Goal: Navigation & Orientation: Find specific page/section

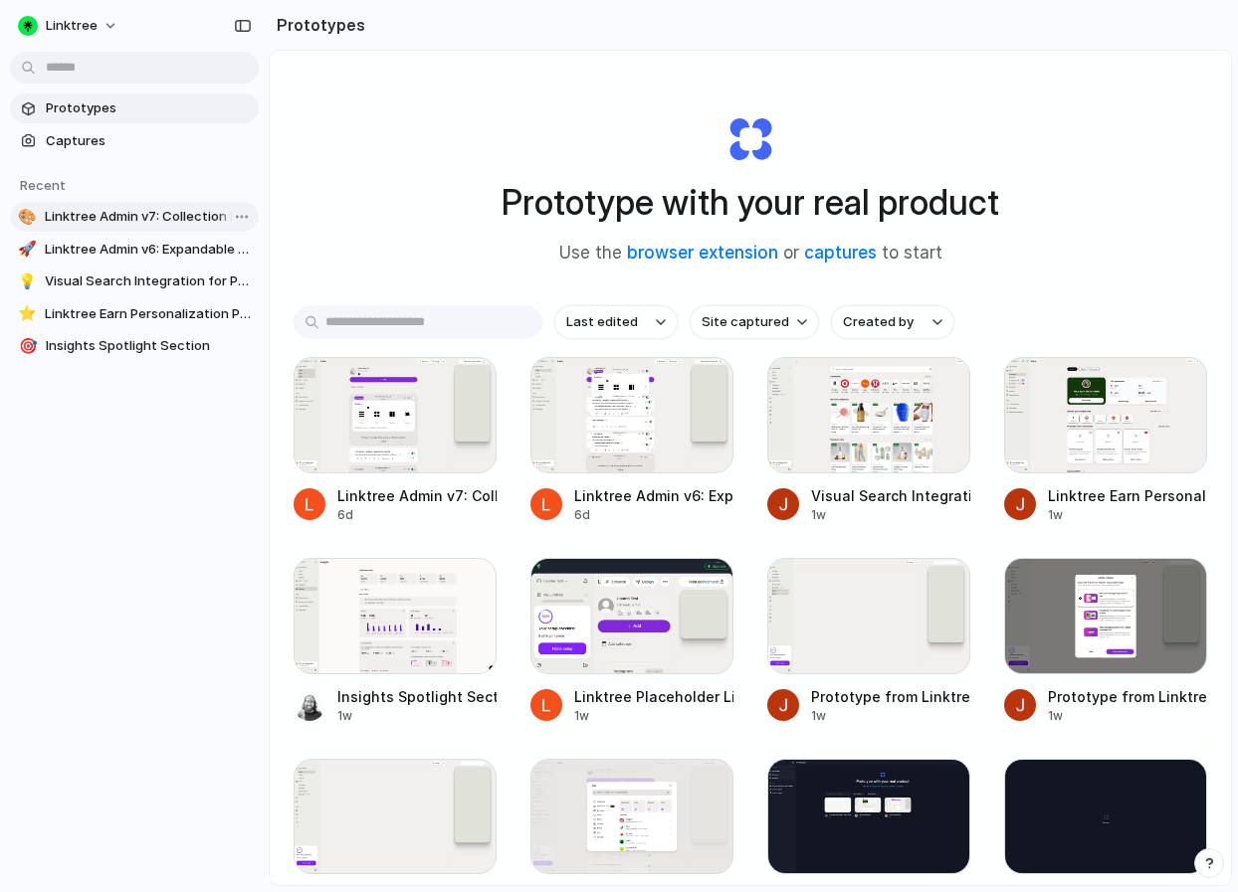
click at [144, 217] on span "Linktree Admin v7: Collection Layout Update" at bounding box center [148, 217] width 206 height 20
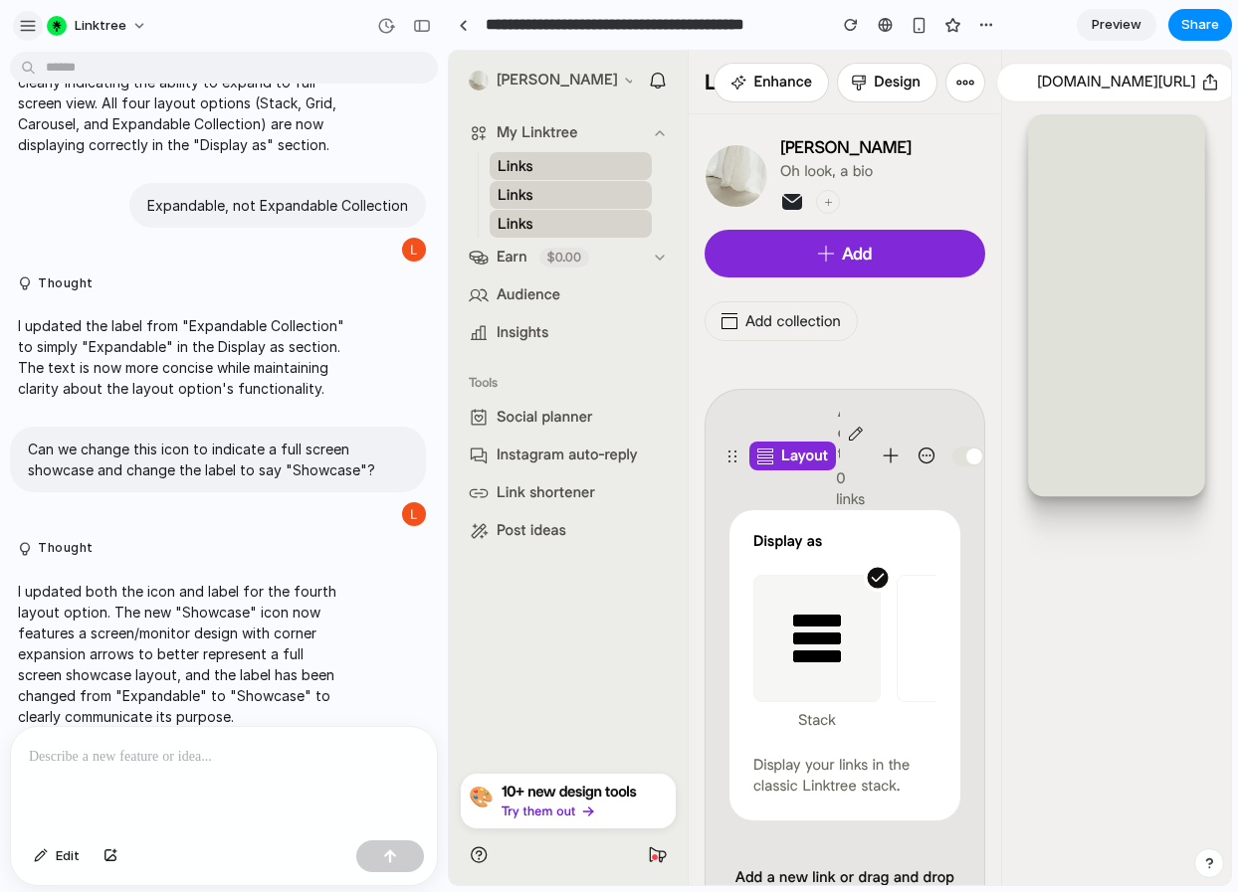
click at [21, 21] on div "button" at bounding box center [28, 26] width 18 height 18
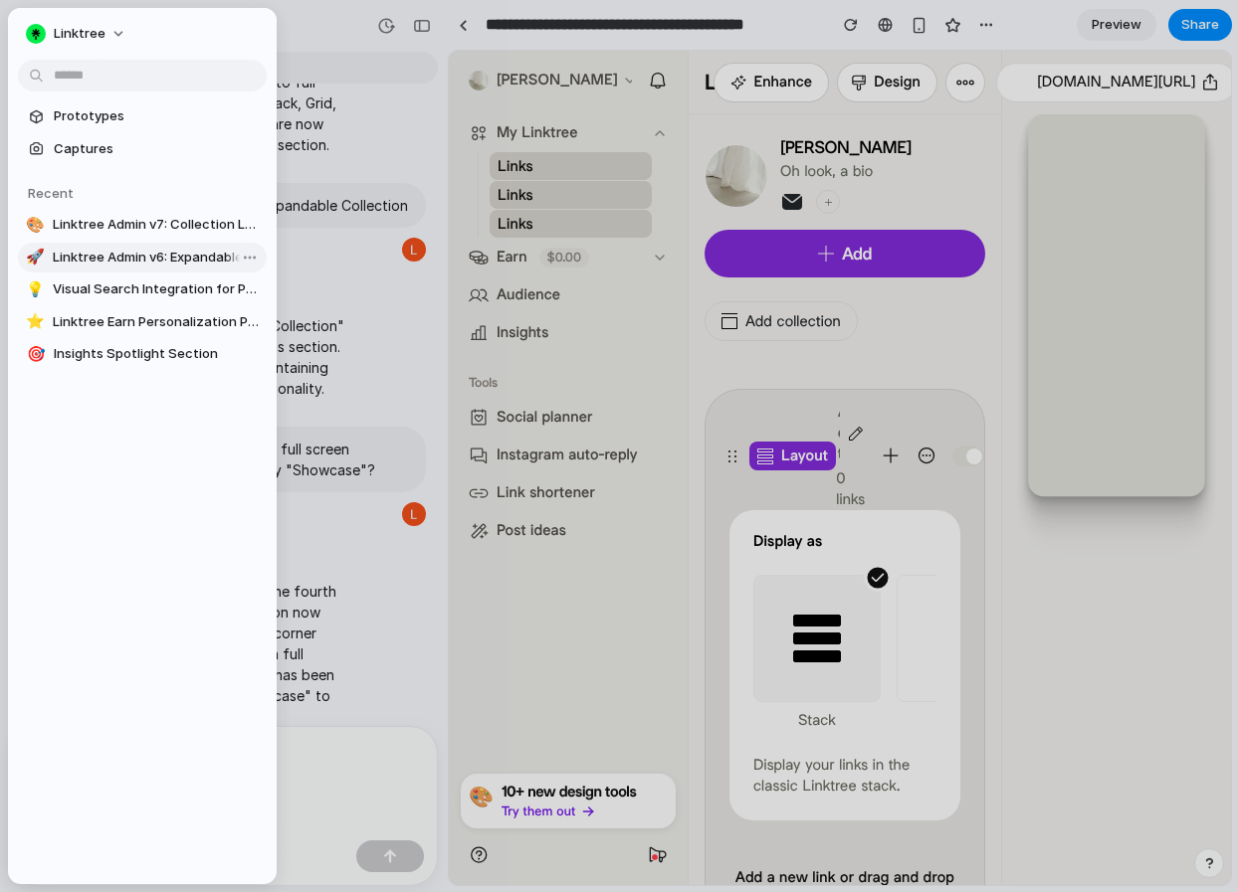
click at [74, 268] on link "🚀 Linktree Admin v6: Expandable Collection Layout" at bounding box center [142, 258] width 249 height 30
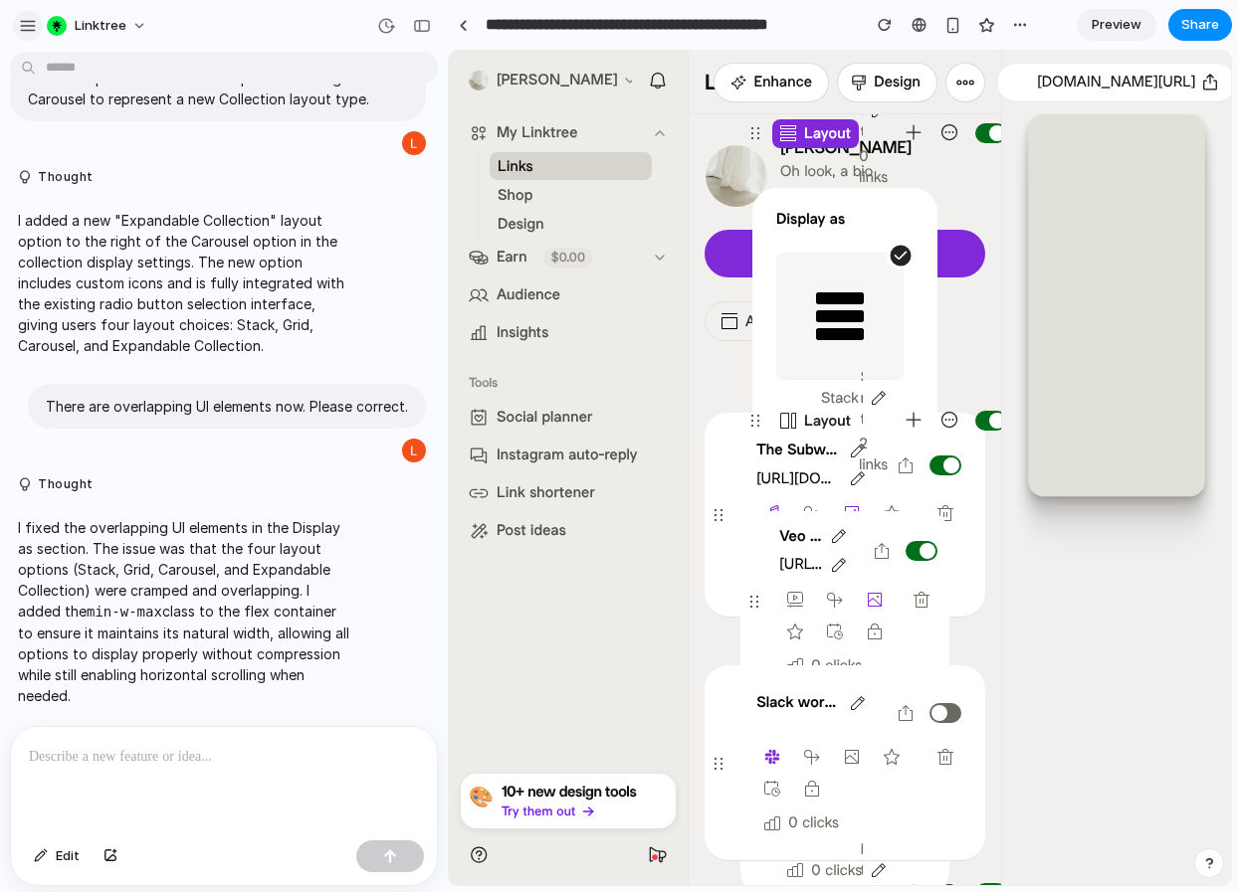
click at [24, 27] on div "button" at bounding box center [28, 26] width 18 height 18
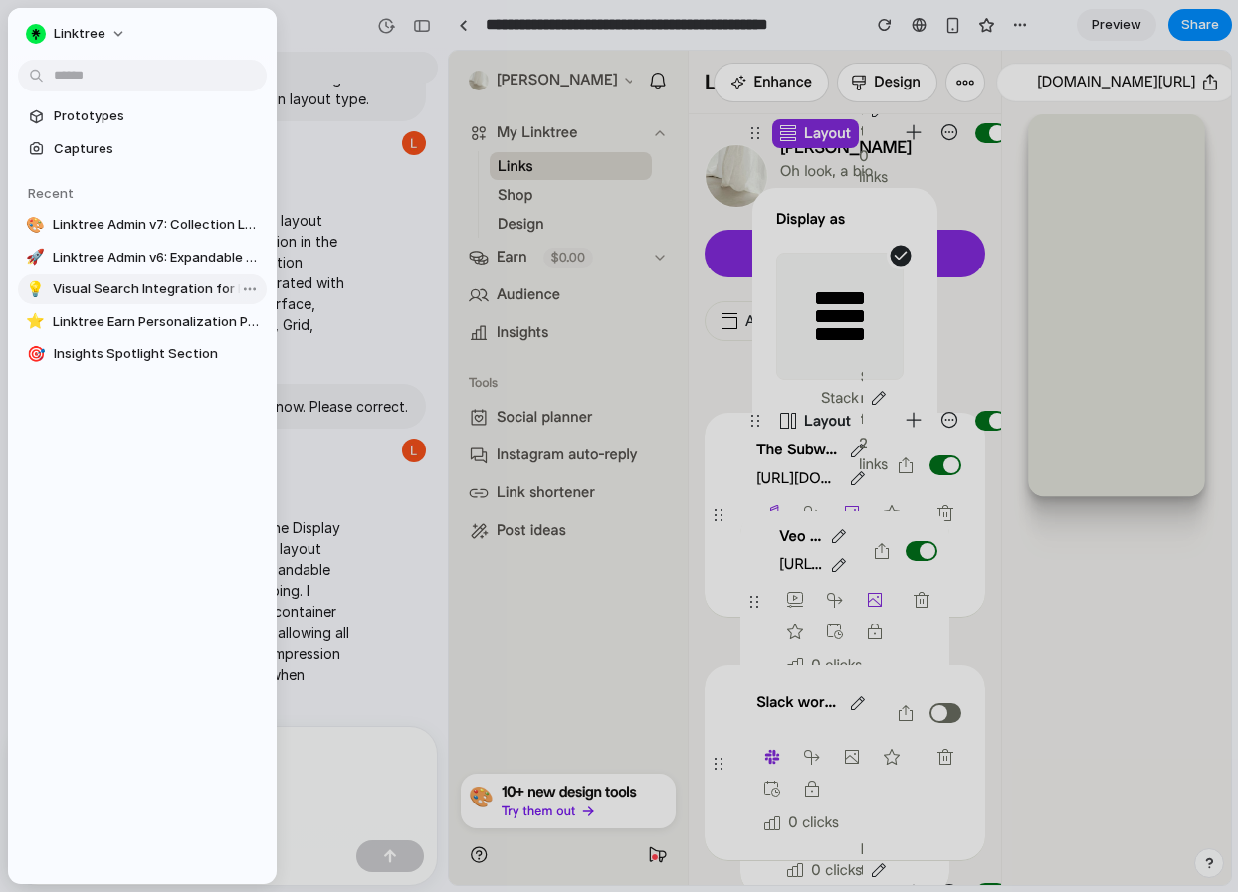
click at [93, 295] on span "Visual Search Integration for Product Addition" at bounding box center [156, 290] width 206 height 20
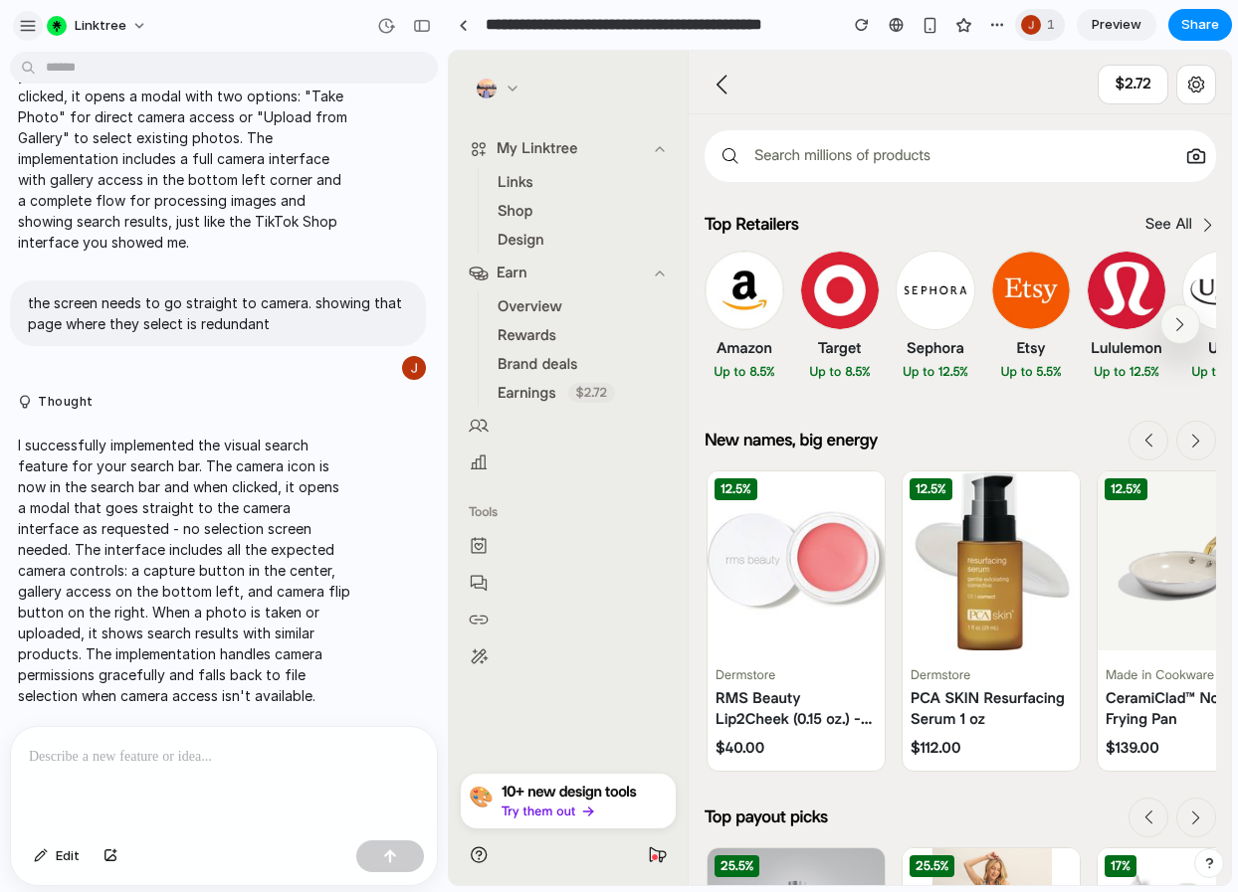
click at [27, 18] on div "button" at bounding box center [28, 26] width 18 height 18
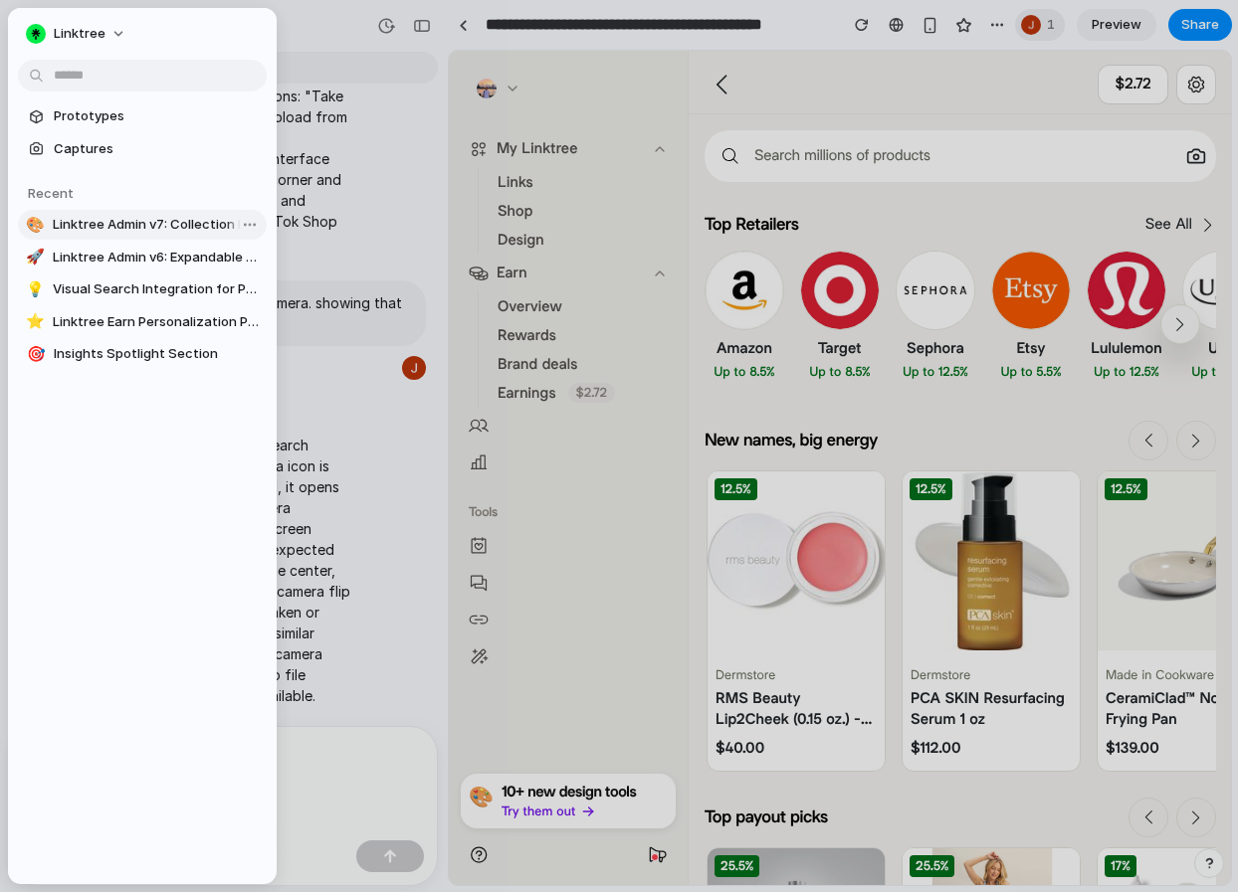
click at [59, 232] on span "Linktree Admin v7: Collection Layout Update" at bounding box center [156, 225] width 206 height 20
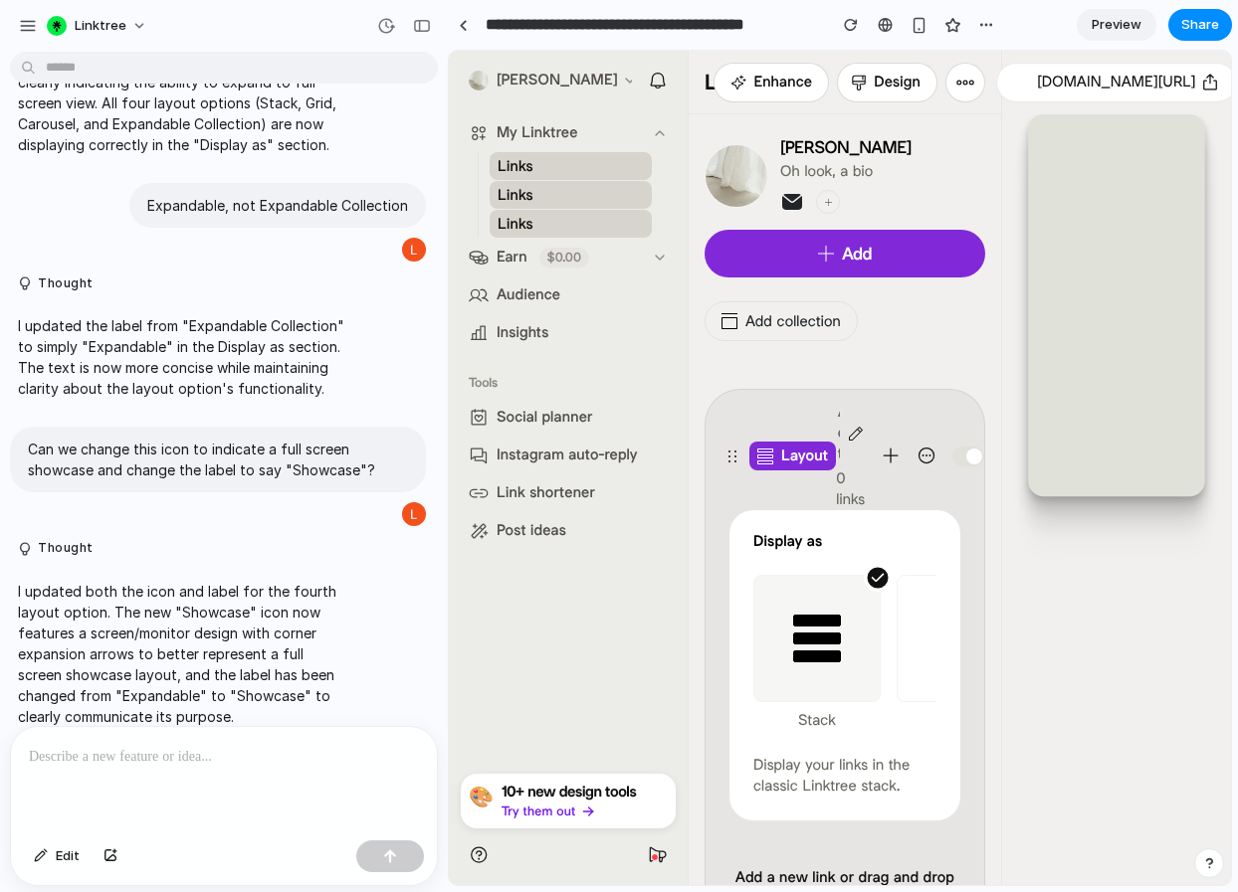
click at [31, 10] on div "Linktree" at bounding box center [87, 26] width 139 height 32
click at [26, 27] on div "button" at bounding box center [28, 26] width 18 height 18
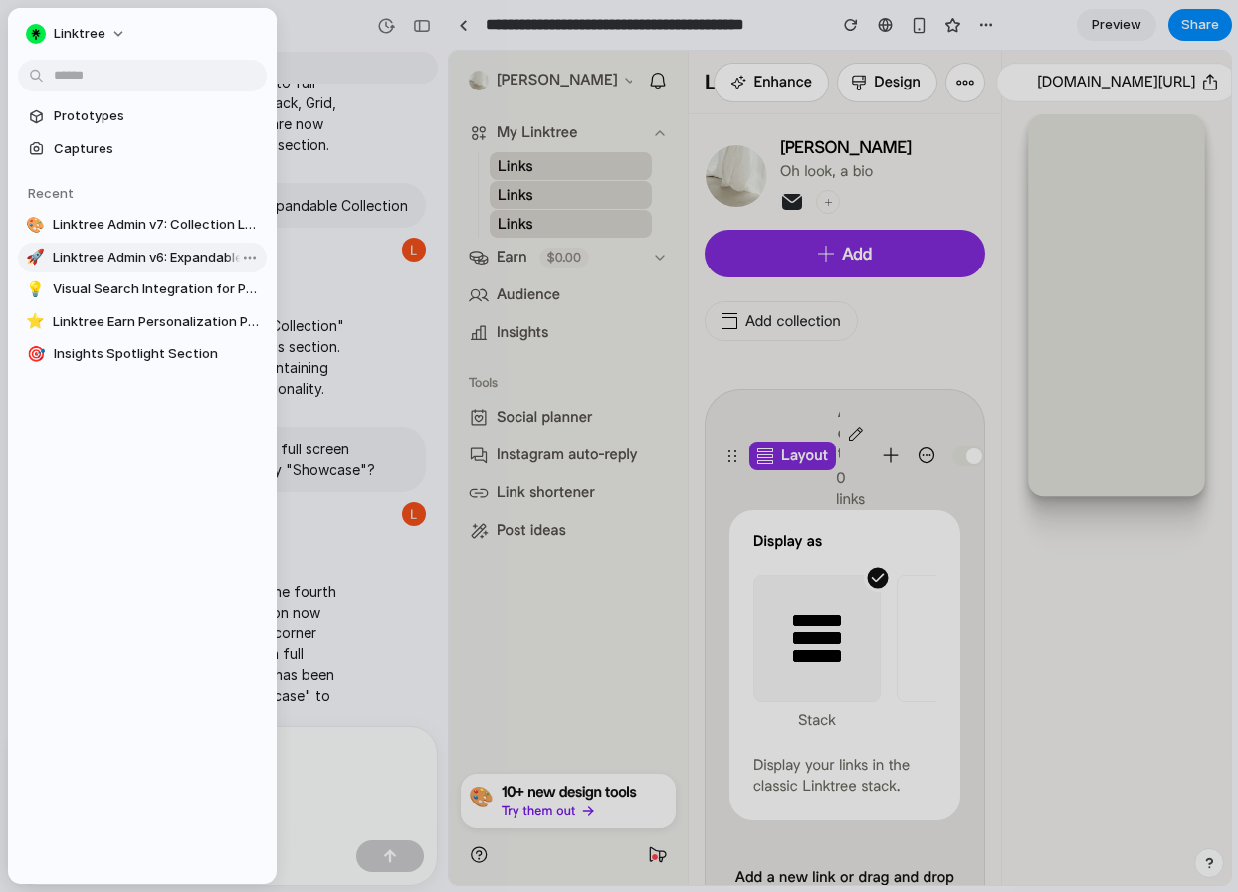
click at [98, 259] on span "Linktree Admin v6: Expandable Collection Layout" at bounding box center [156, 258] width 206 height 20
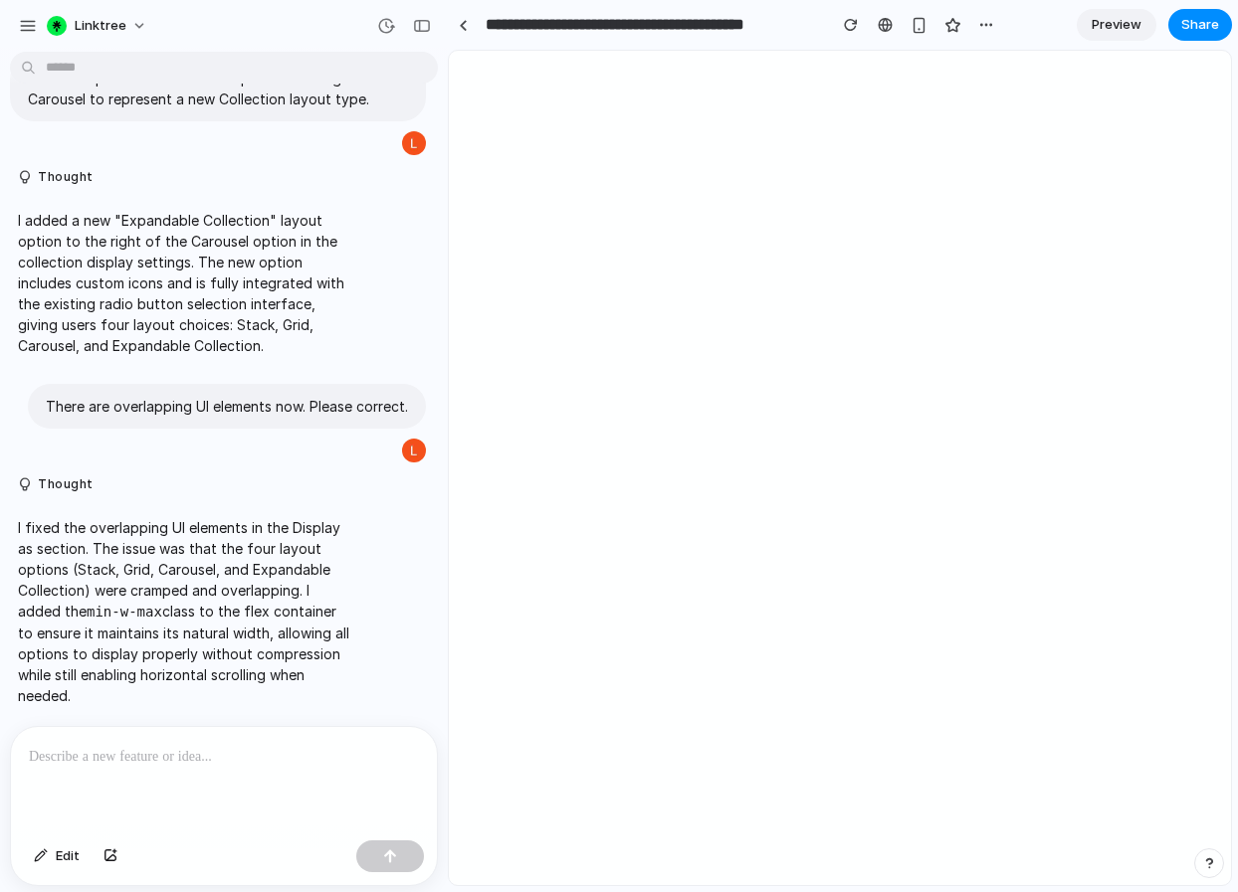
type input "**********"
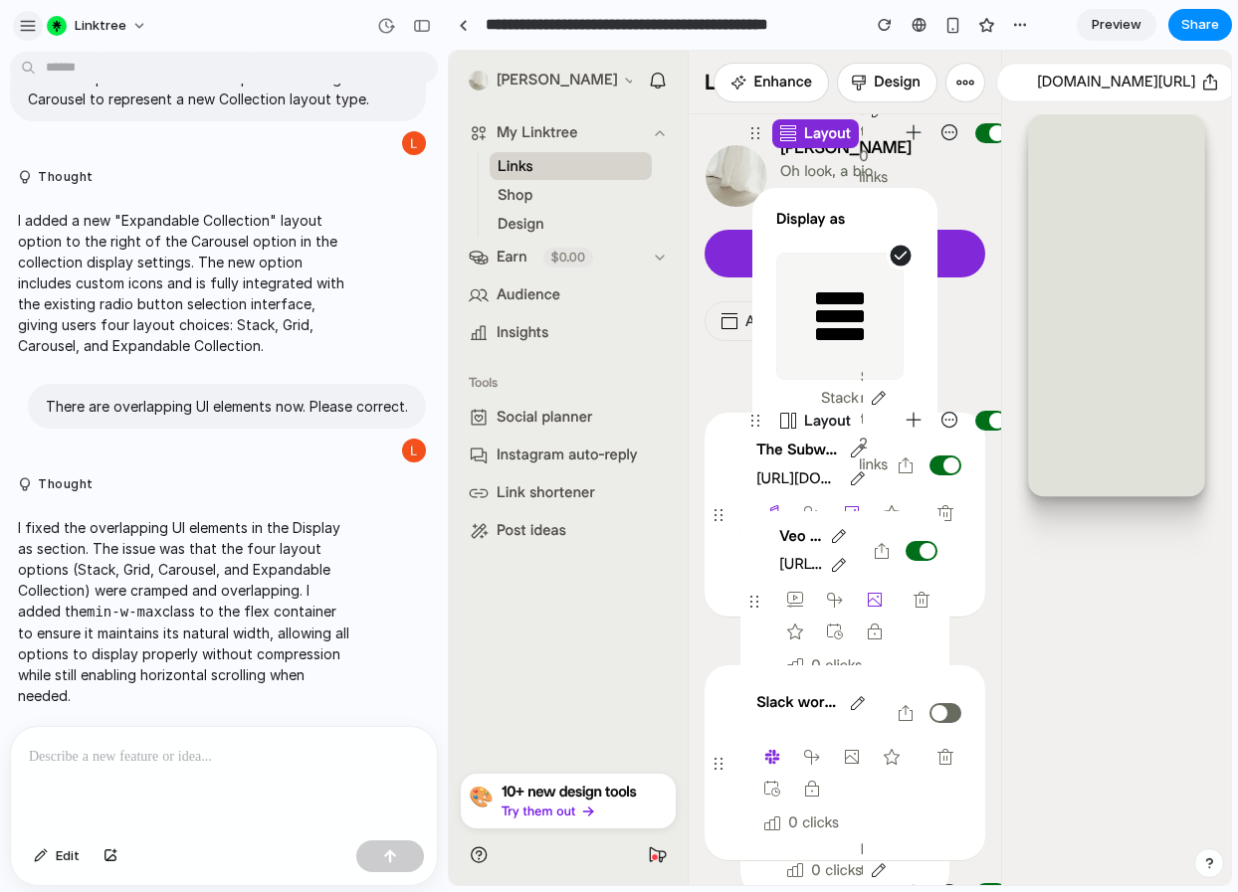
click at [29, 17] on div "button" at bounding box center [28, 26] width 18 height 18
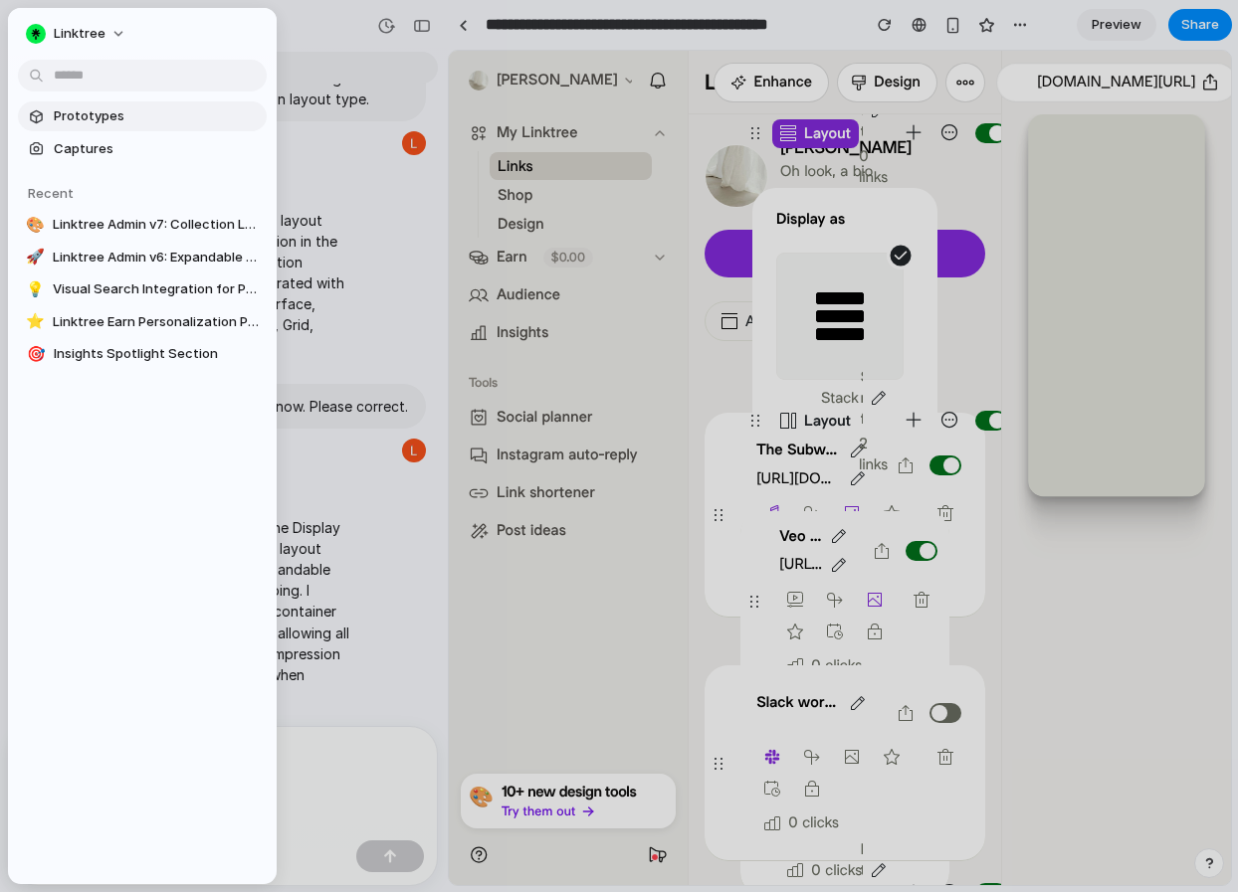
click at [112, 112] on span "Prototypes" at bounding box center [156, 116] width 205 height 20
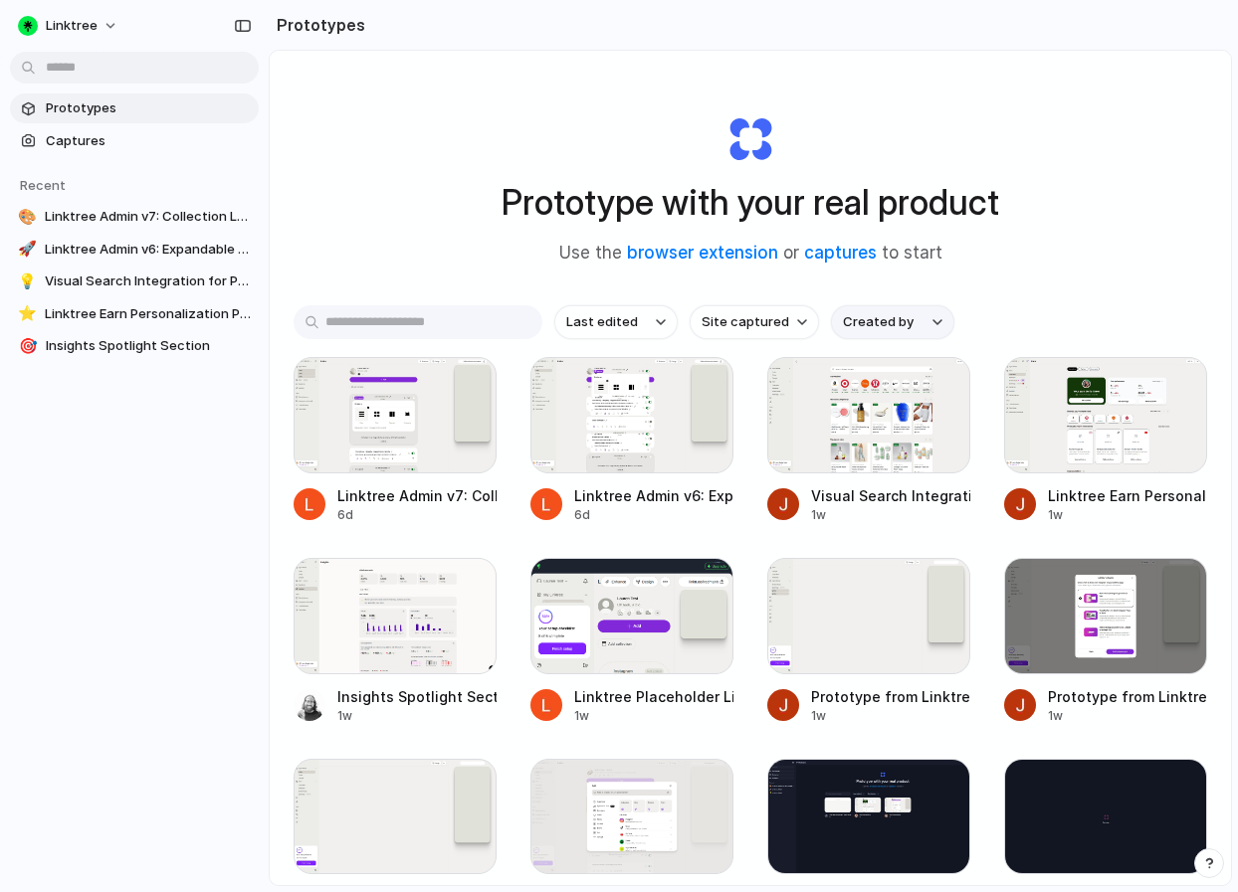
click at [902, 336] on button "Created by" at bounding box center [892, 322] width 123 height 34
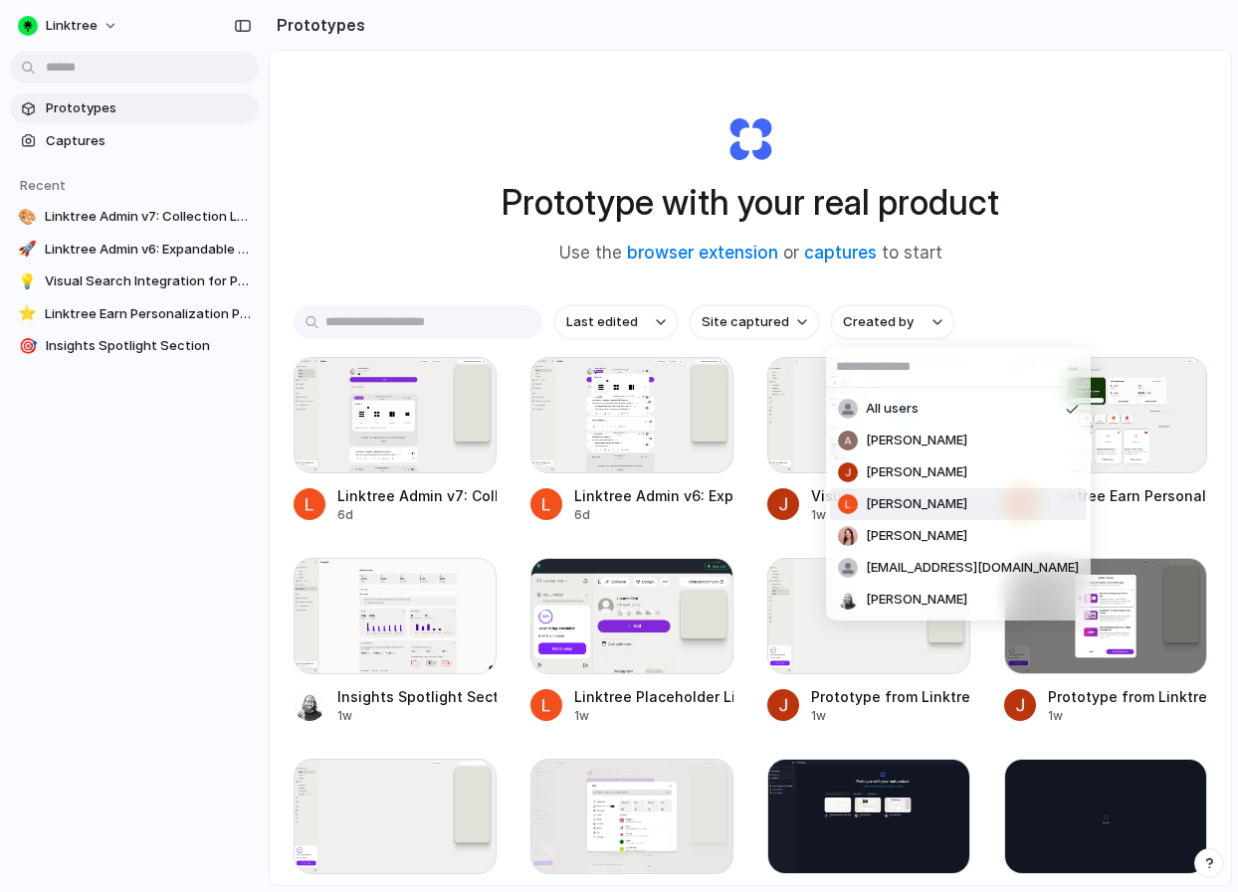
click at [905, 508] on span "[PERSON_NAME]" at bounding box center [916, 504] width 101 height 20
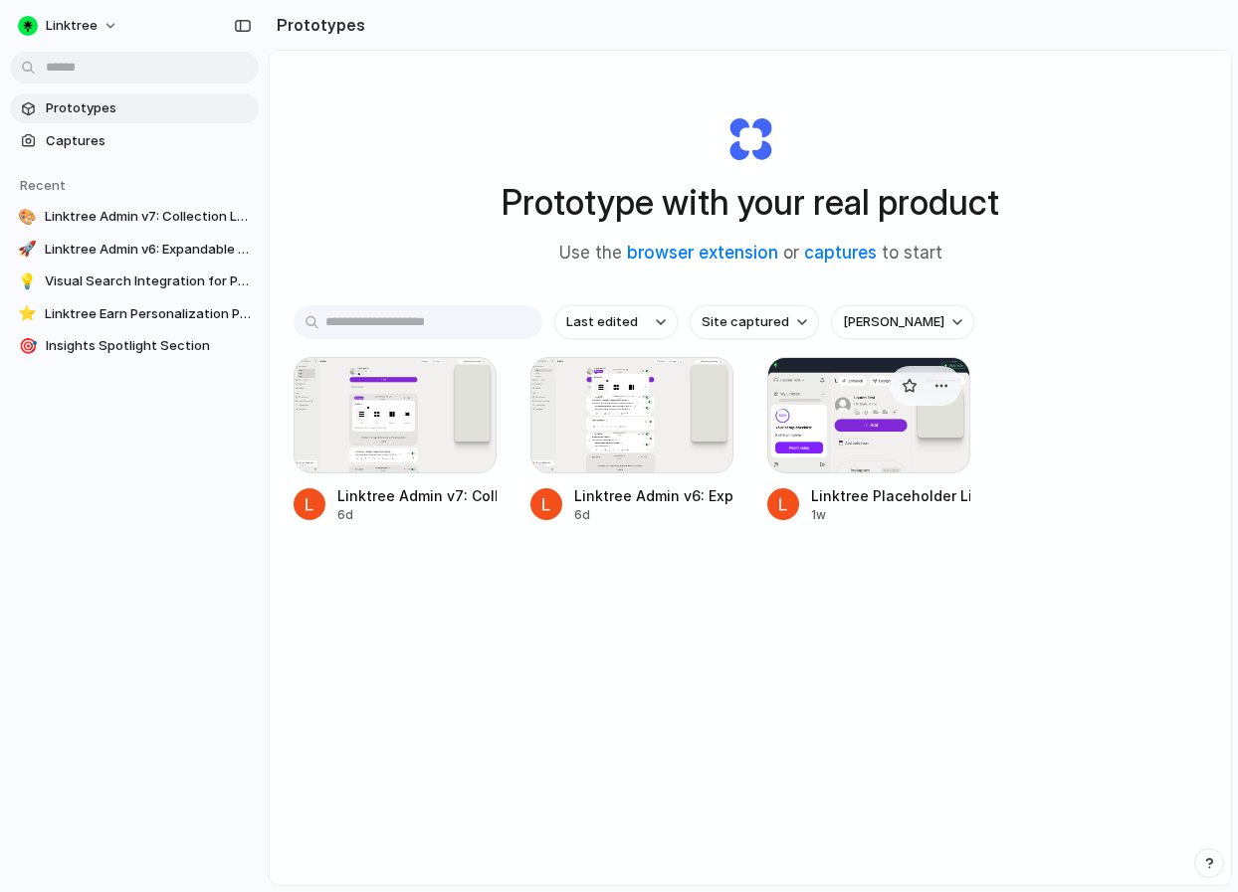
click at [888, 446] on div at bounding box center [868, 415] width 203 height 116
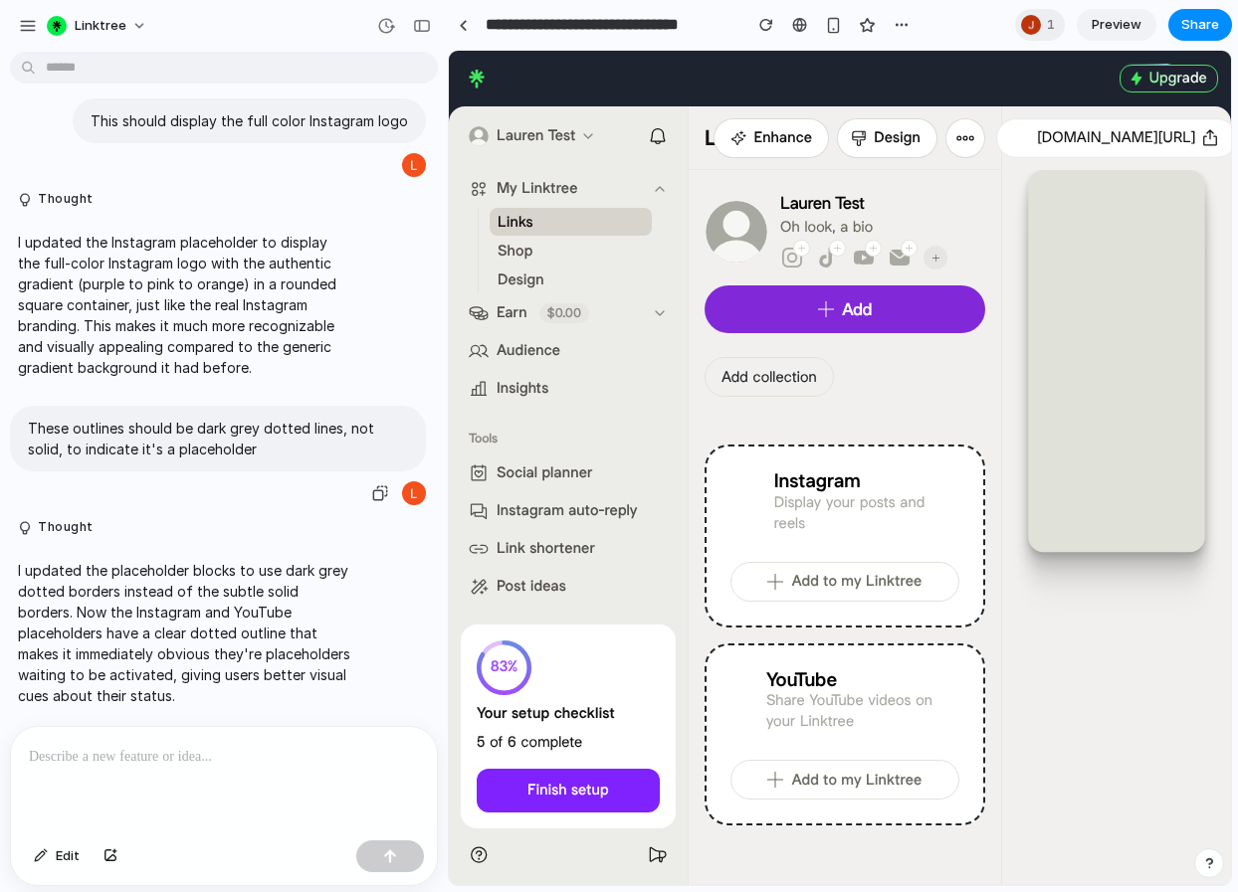
drag, startPoint x: 447, startPoint y: 402, endPoint x: 337, endPoint y: 411, distance: 109.8
click at [287, 413] on div "Linktree Replace the current empty state. Create placeholder link blocks for In…" at bounding box center [619, 446] width 1238 height 892
click at [423, 31] on div "button" at bounding box center [422, 26] width 18 height 14
